Goal: Transaction & Acquisition: Purchase product/service

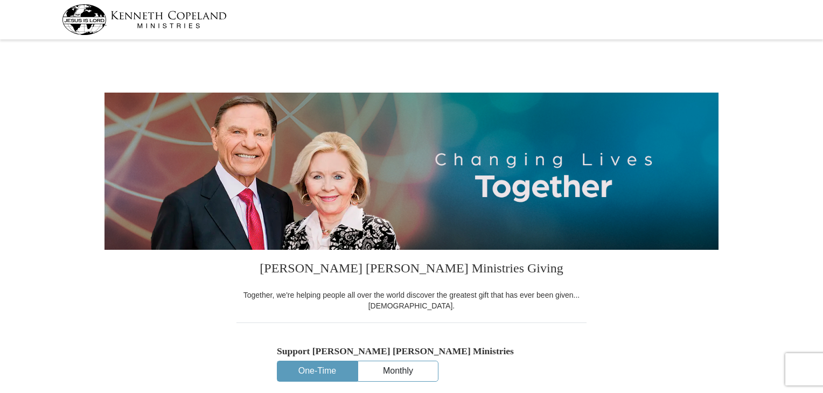
select select "TN"
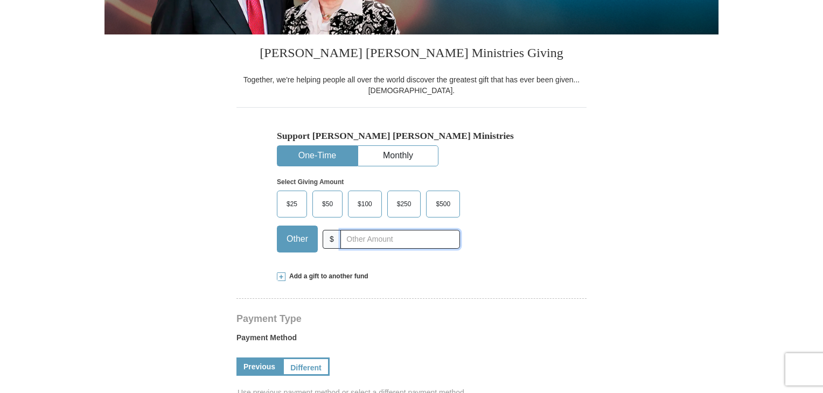
click at [342, 239] on input "text" at bounding box center [400, 239] width 120 height 19
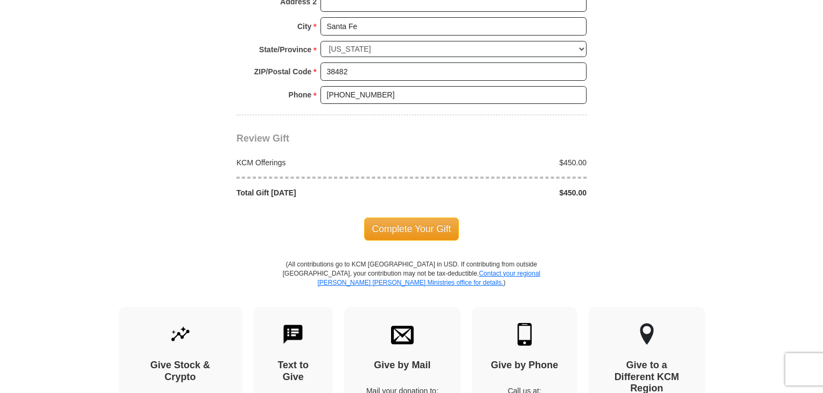
scroll to position [915, 0]
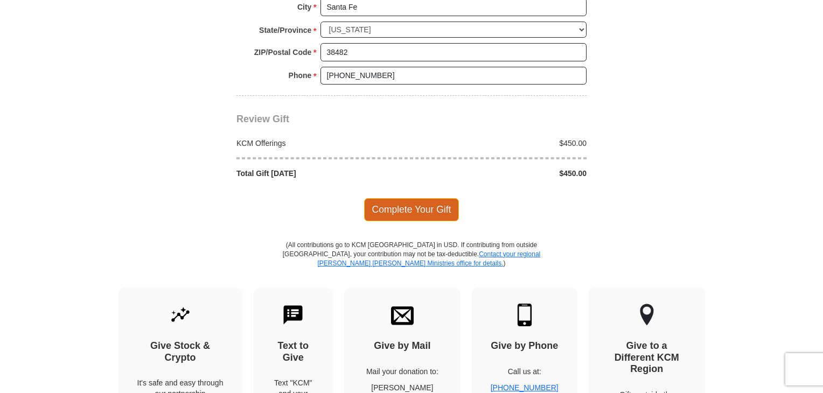
type input "450.00"
click at [402, 199] on span "Complete Your Gift" at bounding box center [411, 209] width 95 height 23
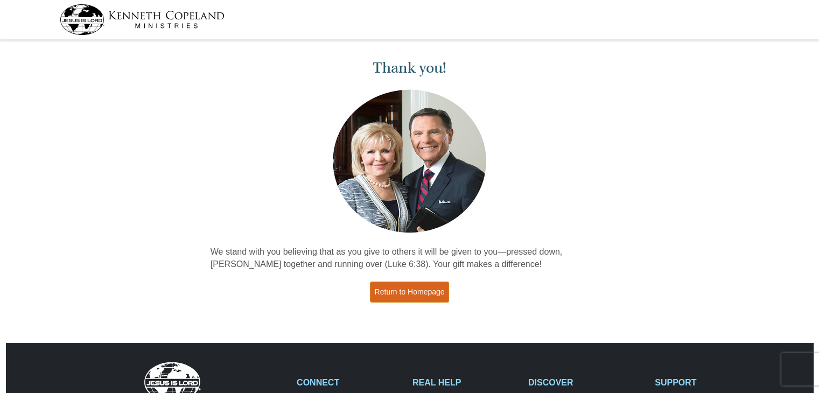
click at [401, 290] on link "Return to Homepage" at bounding box center [410, 292] width 80 height 21
